Goal: Transaction & Acquisition: Purchase product/service

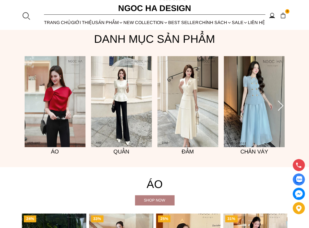
scroll to position [385, 0]
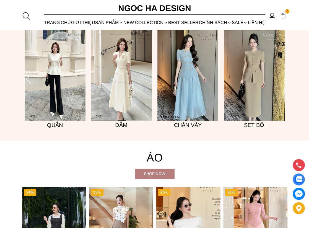
click at [54, 89] on img at bounding box center [55, 75] width 61 height 91
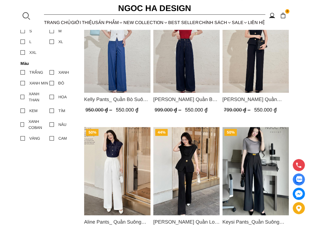
scroll to position [166, 0]
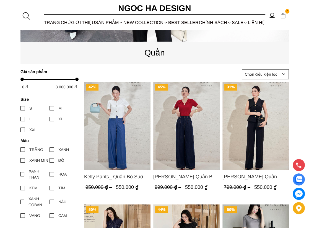
click at [53, 107] on div at bounding box center [51, 108] width 4 height 4
click at [49, 108] on input "M" at bounding box center [49, 108] width 0 height 0
click at [21, 151] on div at bounding box center [22, 150] width 4 height 4
click at [20, 150] on input "TRẮNG" at bounding box center [20, 150] width 0 height 0
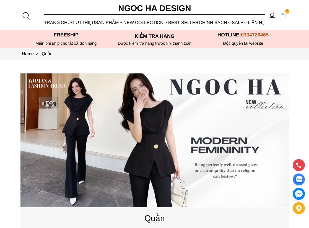
scroll to position [166, 0]
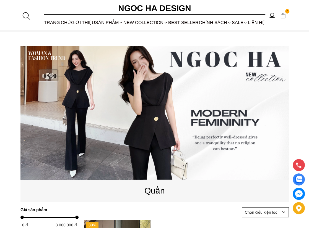
scroll to position [28, 0]
click at [163, 112] on source at bounding box center [154, 113] width 268 height 134
click at [151, 196] on p "Quần" at bounding box center [154, 190] width 268 height 13
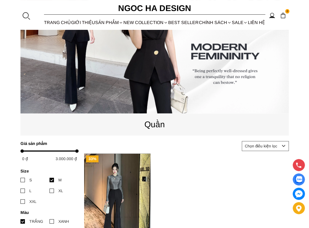
scroll to position [166, 0]
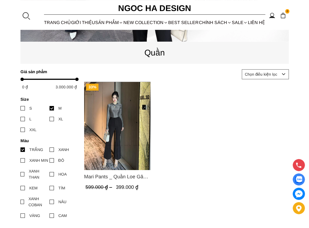
click at [52, 108] on div at bounding box center [51, 108] width 4 height 4
click at [49, 108] on input "M" at bounding box center [49, 108] width 0 height 0
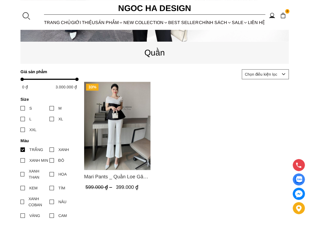
click at [23, 148] on div at bounding box center [22, 150] width 4 height 4
click at [20, 150] on input "TRẮNG" at bounding box center [20, 150] width 0 height 0
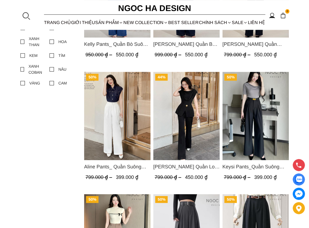
scroll to position [288, 0]
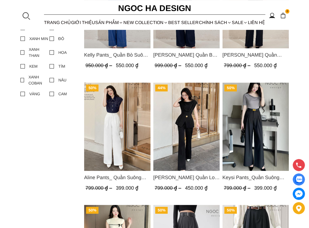
click at [127, 135] on img "Product image - Aline Pants_ Quần Suông Xếp Ly Mềm Q063" at bounding box center [117, 127] width 66 height 88
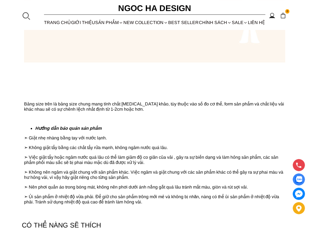
scroll to position [663, 0]
